Goal: Task Accomplishment & Management: Use online tool/utility

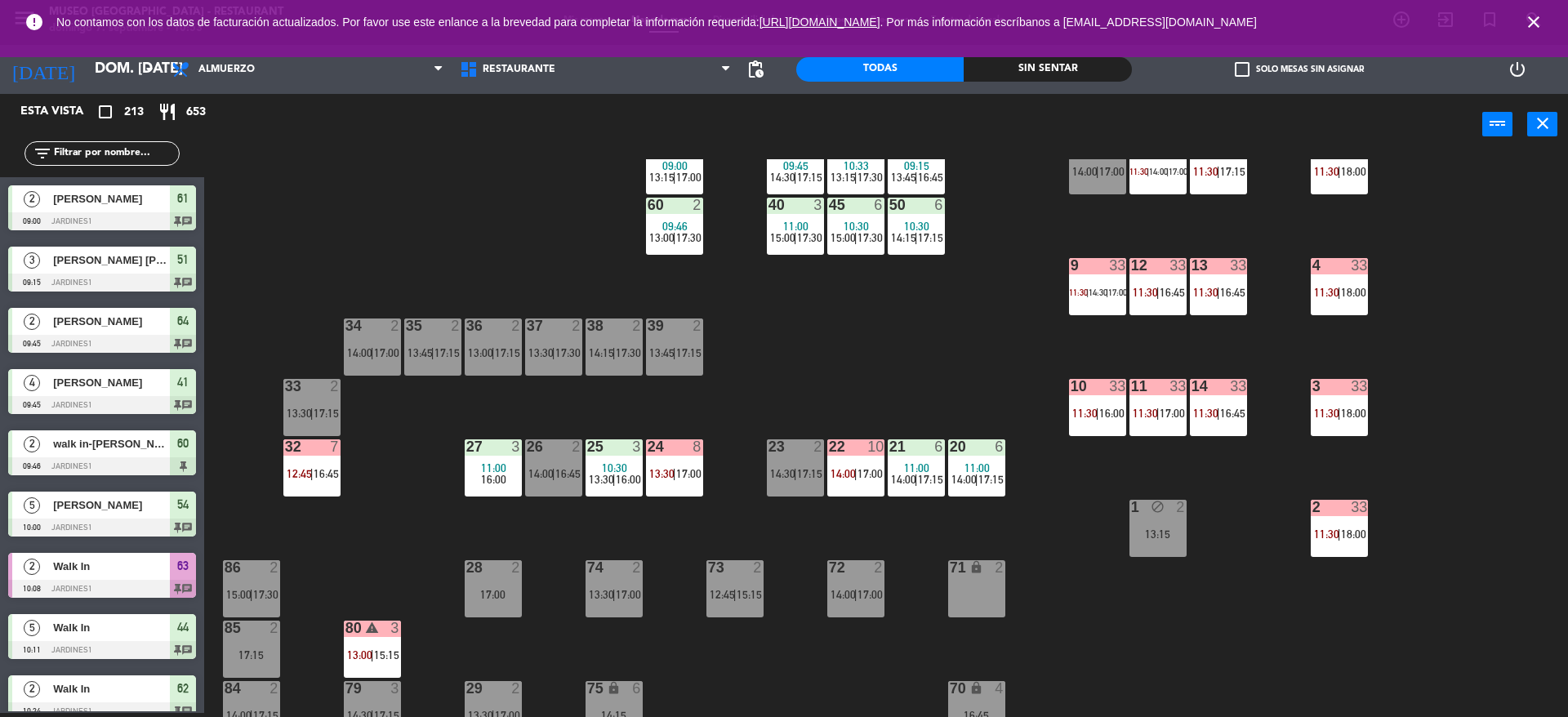
scroll to position [124, 0]
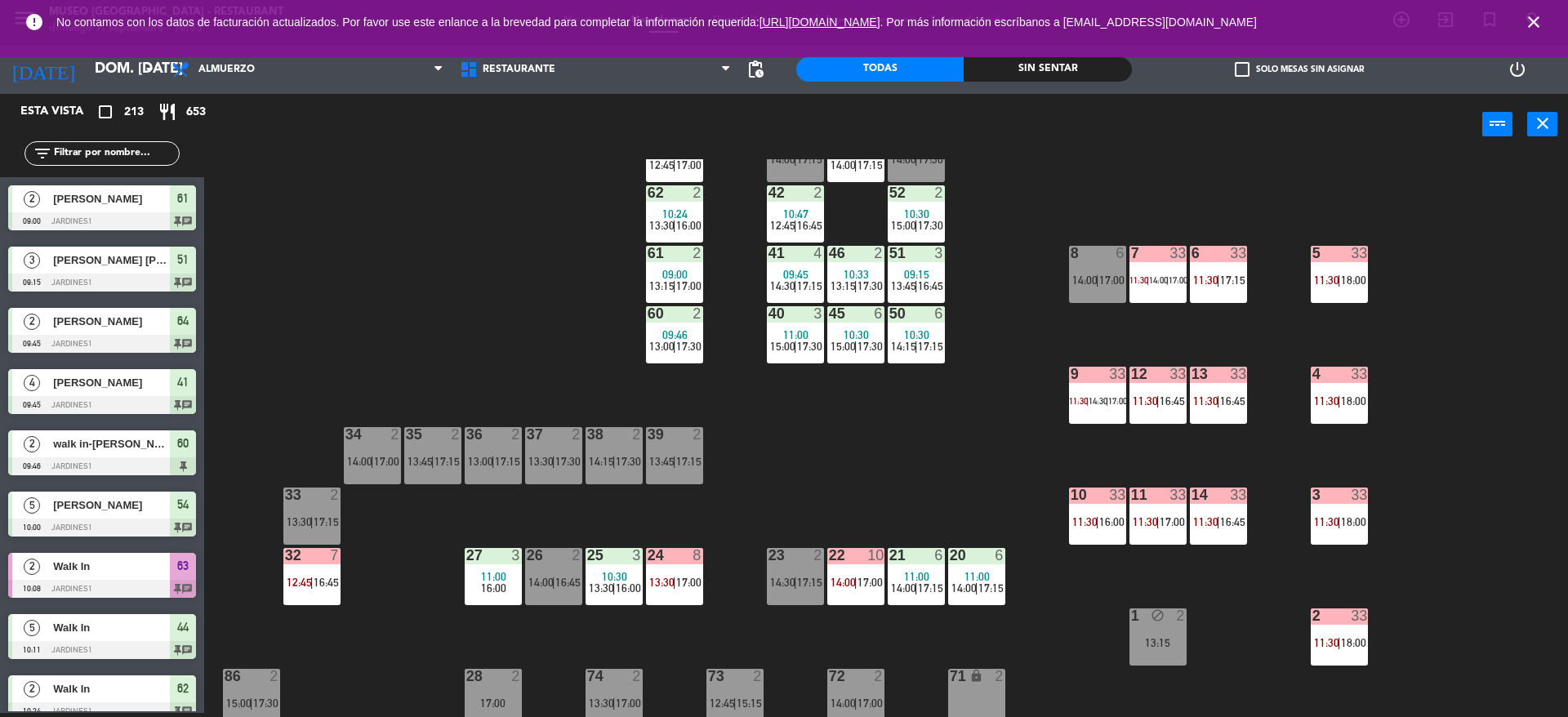
click at [1330, 391] on div "4 33 11:30 | 18:00" at bounding box center [1339, 396] width 57 height 57
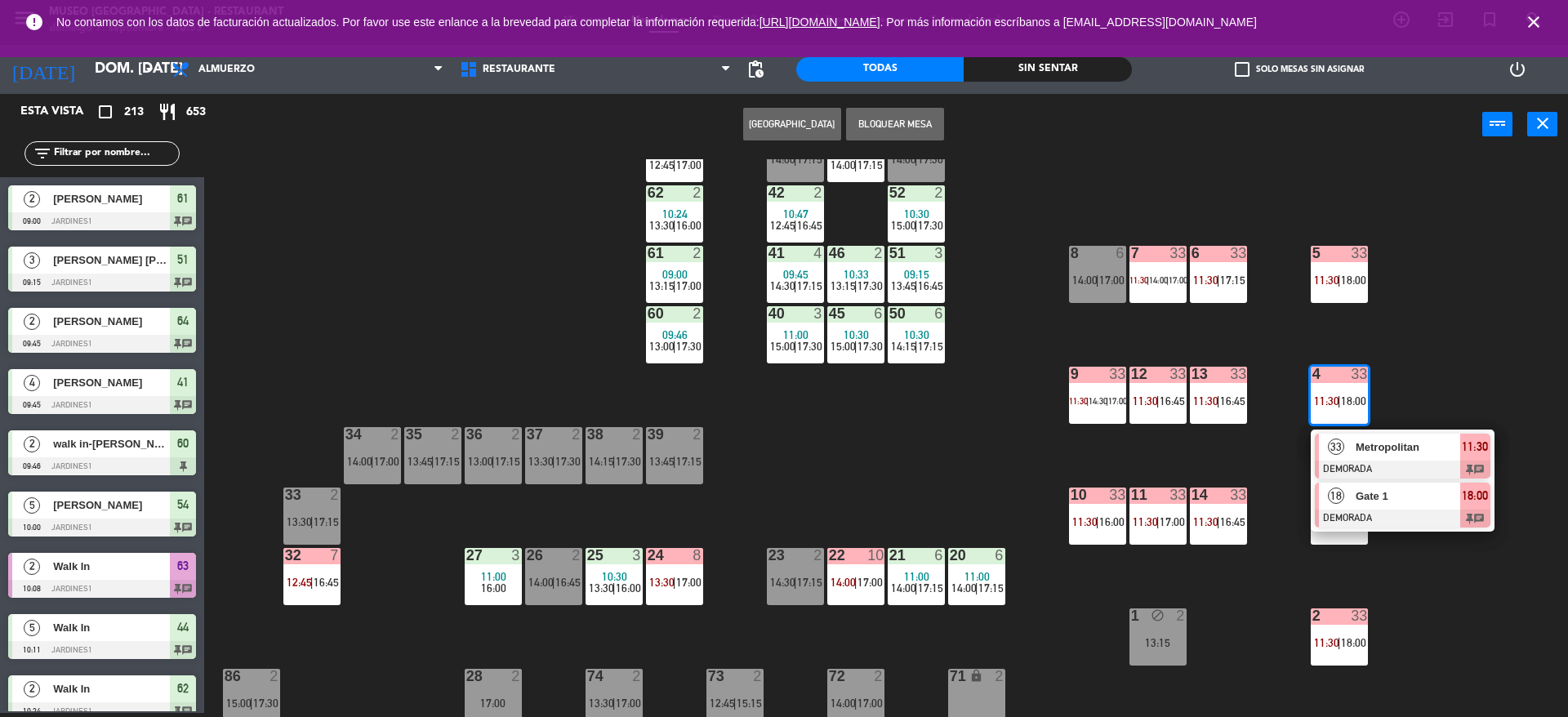
click at [1427, 493] on span "Gate 1" at bounding box center [1408, 496] width 105 height 17
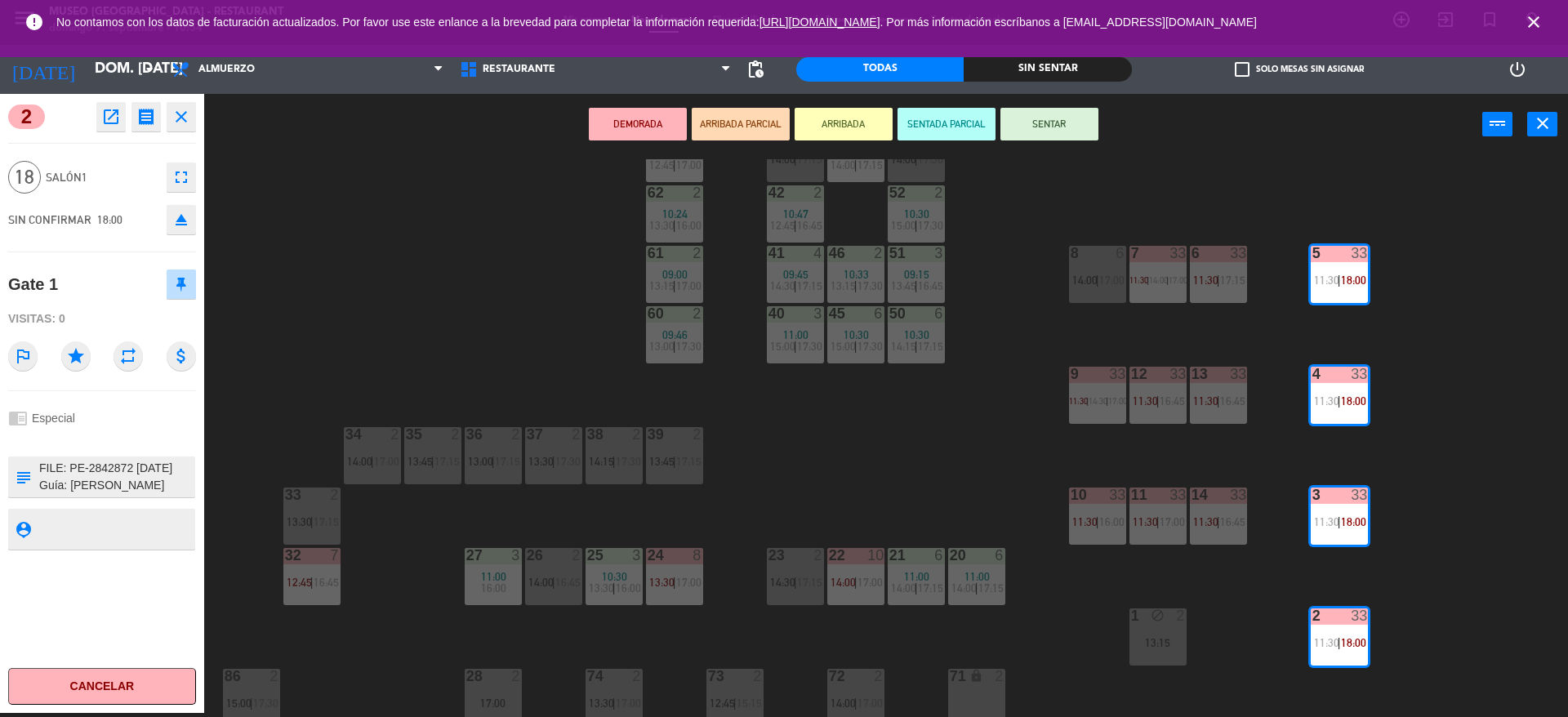
click at [500, 355] on div "44 warning 5 10:11 13:30 | 14:30 | 17:15 49 2 15:00 | 17:30 54 5 10:00 12:00 | …" at bounding box center [893, 438] width 1348 height 558
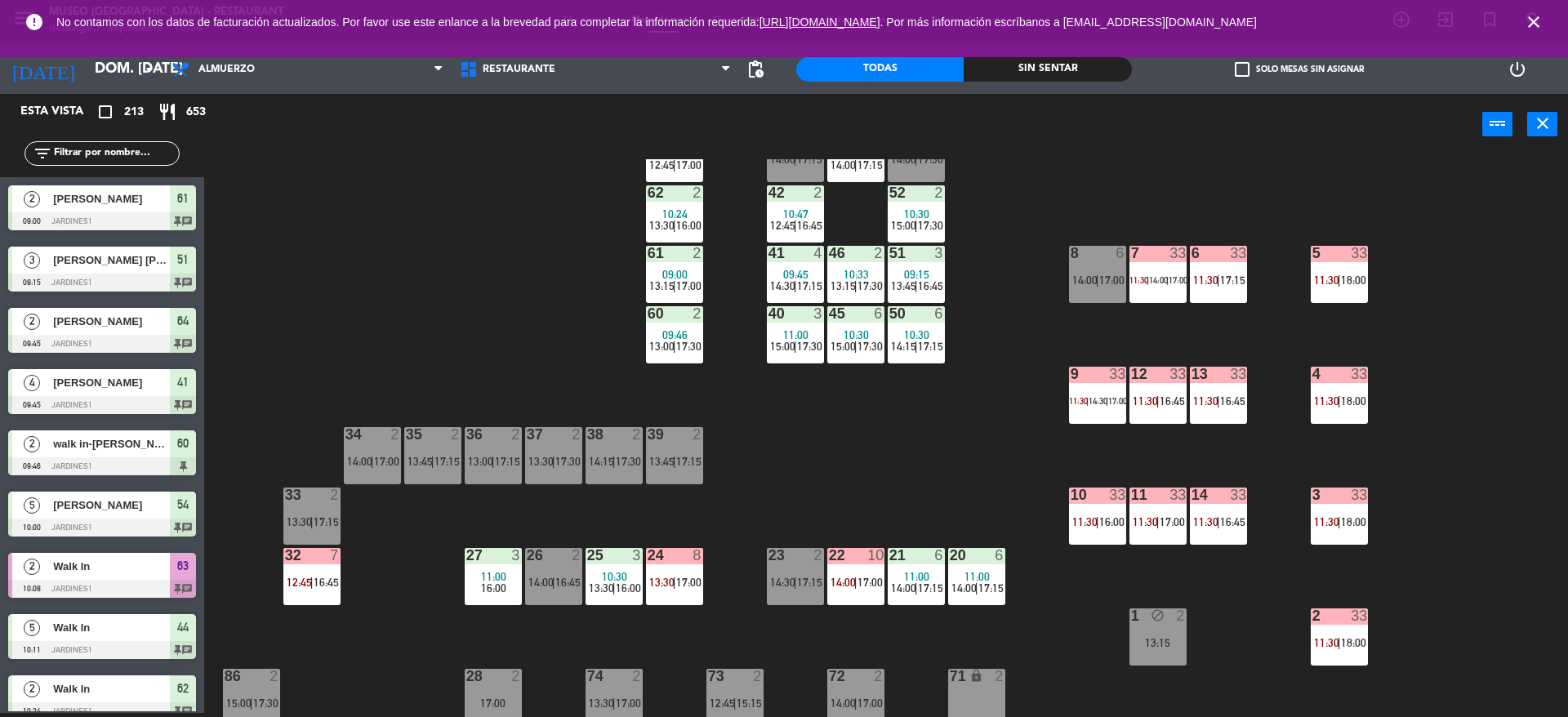
scroll to position [4513, 0]
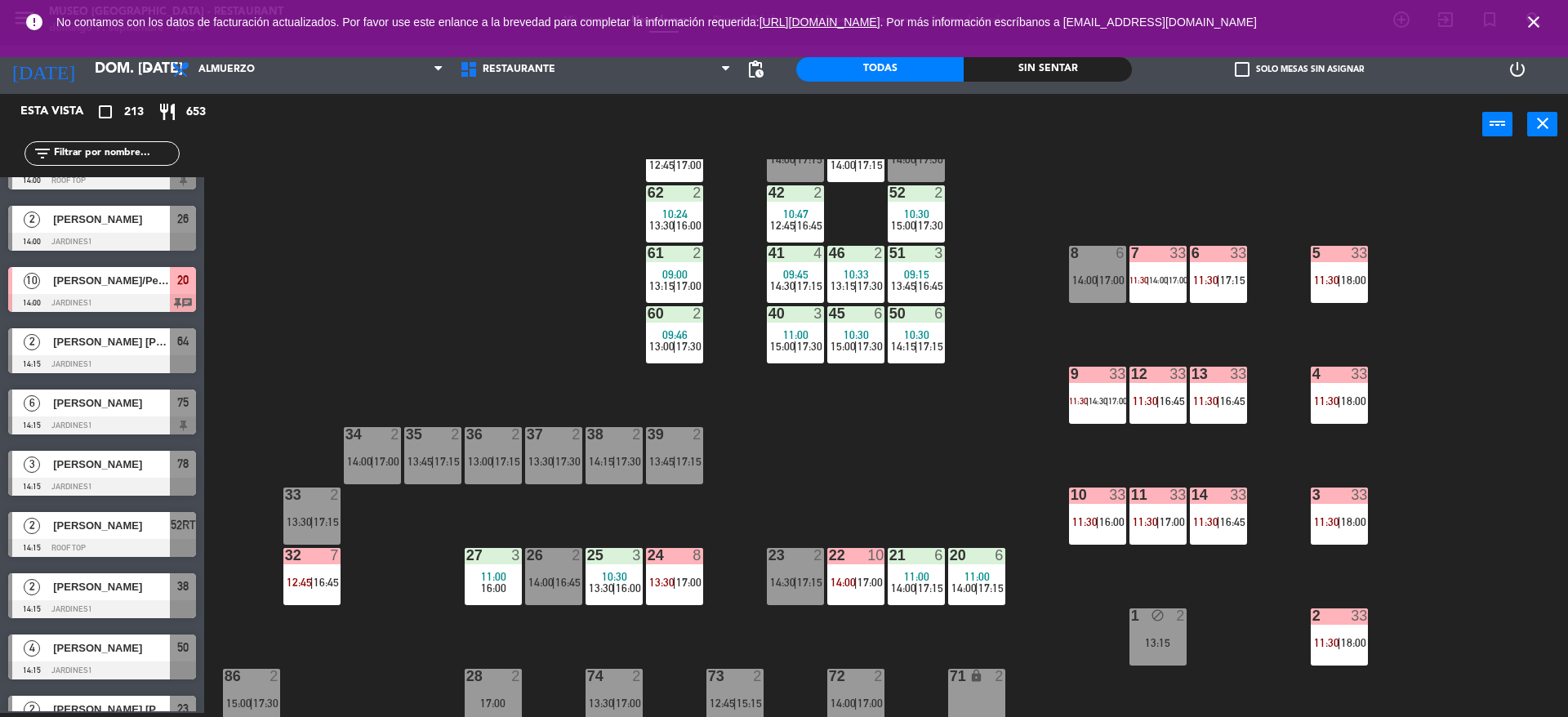
click at [158, 154] on input "text" at bounding box center [116, 153] width 127 height 18
